Goal: Information Seeking & Learning: Compare options

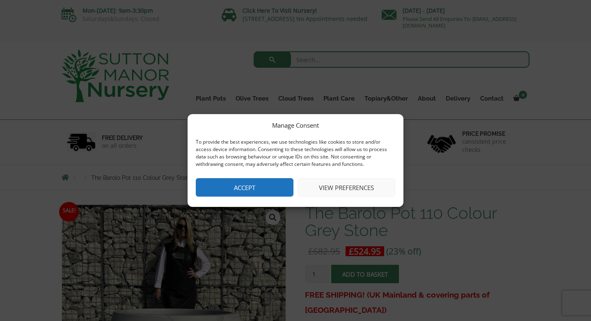
click at [264, 187] on button "Accept" at bounding box center [245, 187] width 98 height 18
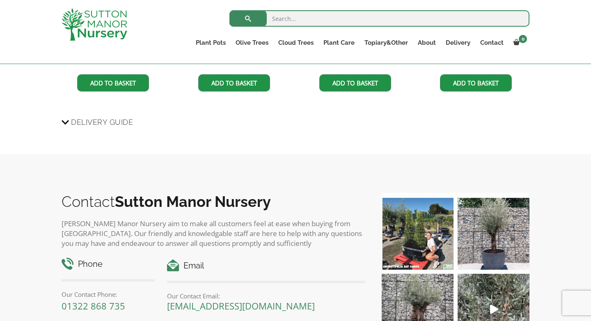
scroll to position [825, 0]
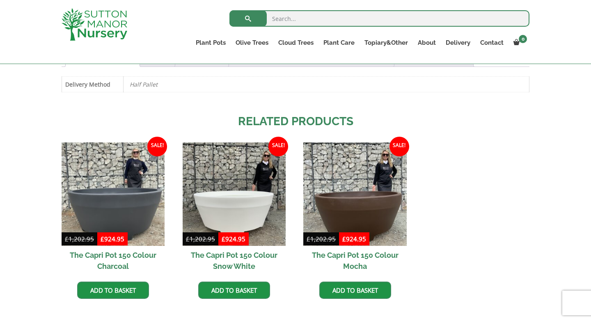
scroll to position [457, 0]
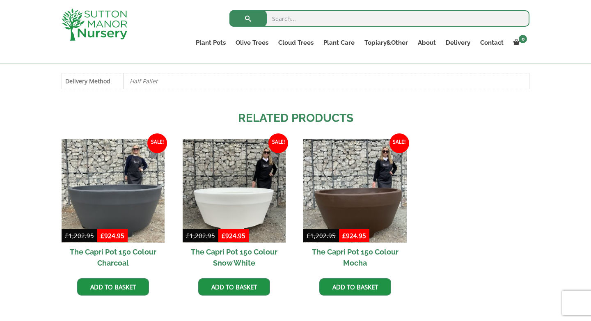
click at [364, 206] on img at bounding box center [354, 190] width 103 height 103
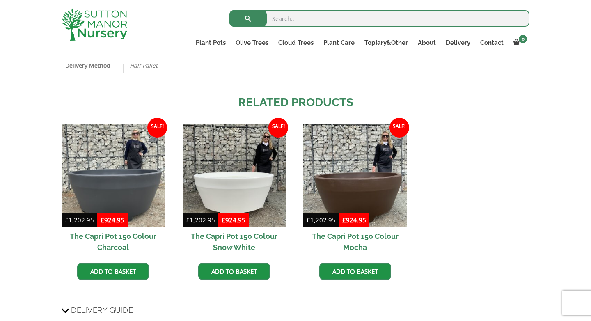
scroll to position [483, 0]
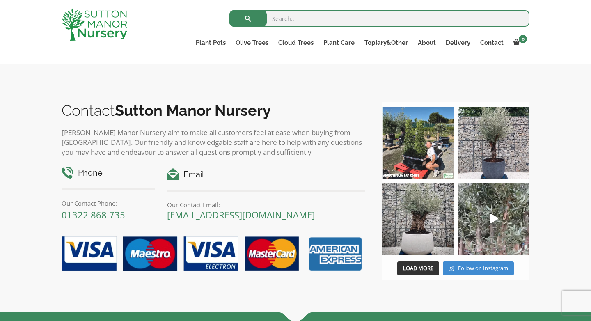
scroll to position [752, 0]
click at [591, 193] on div "Contact Sutton Manor Nursery Sutton Manor Nursery aim to make all customers fee…" at bounding box center [295, 187] width 591 height 249
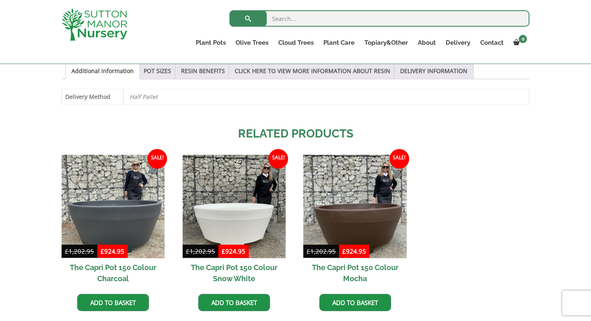
scroll to position [444, 0]
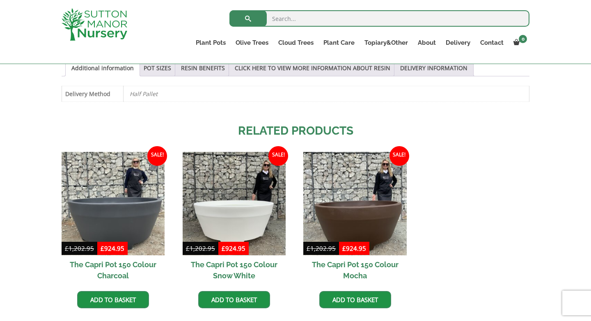
click at [365, 207] on img at bounding box center [354, 203] width 103 height 103
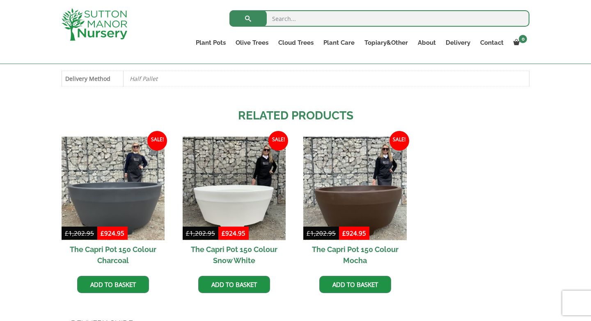
scroll to position [471, 0]
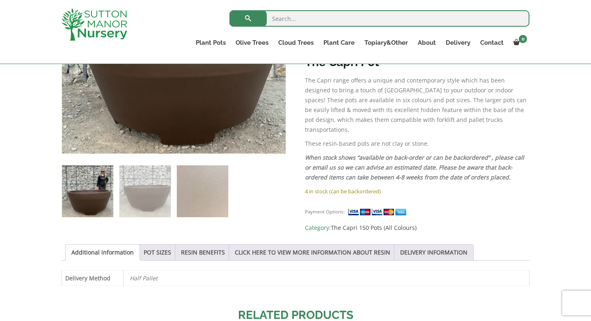
scroll to position [261, 0]
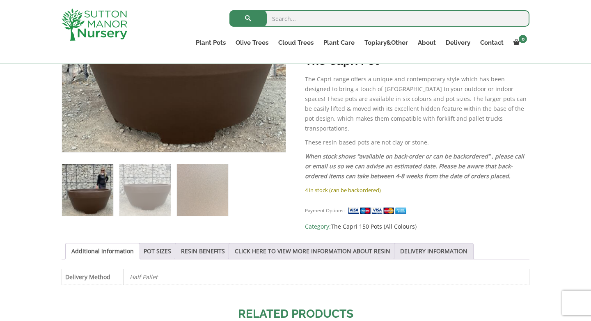
click at [159, 253] on link "POT SIZES" at bounding box center [157, 251] width 27 height 16
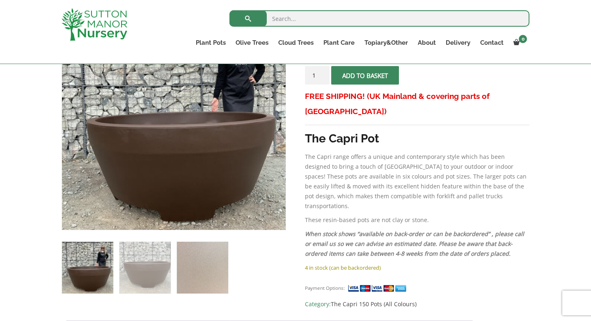
scroll to position [183, 0]
